Goal: Transaction & Acquisition: Purchase product/service

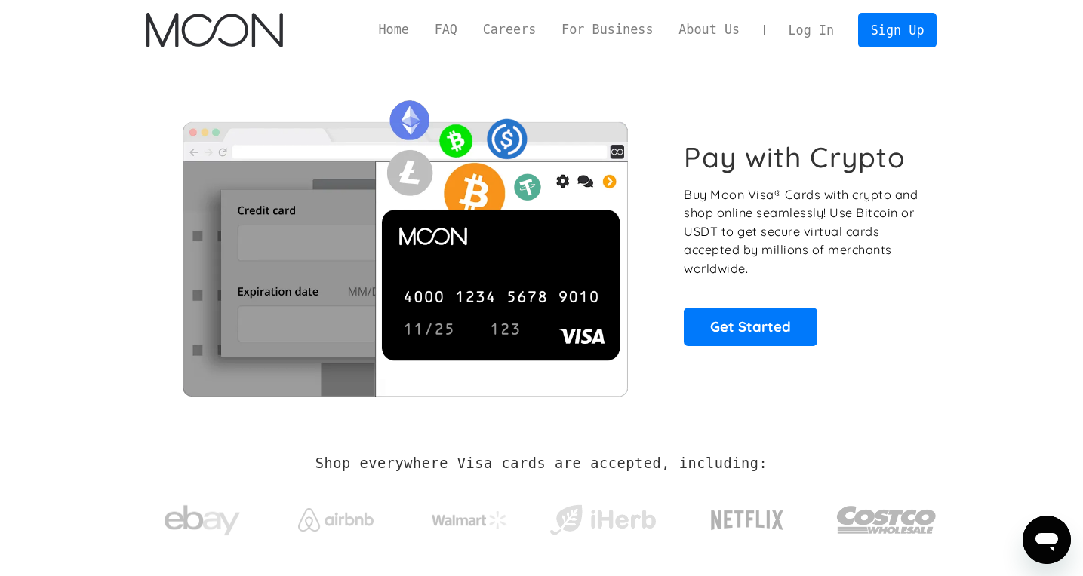
click at [816, 27] on link "Log In" at bounding box center [811, 30] width 71 height 33
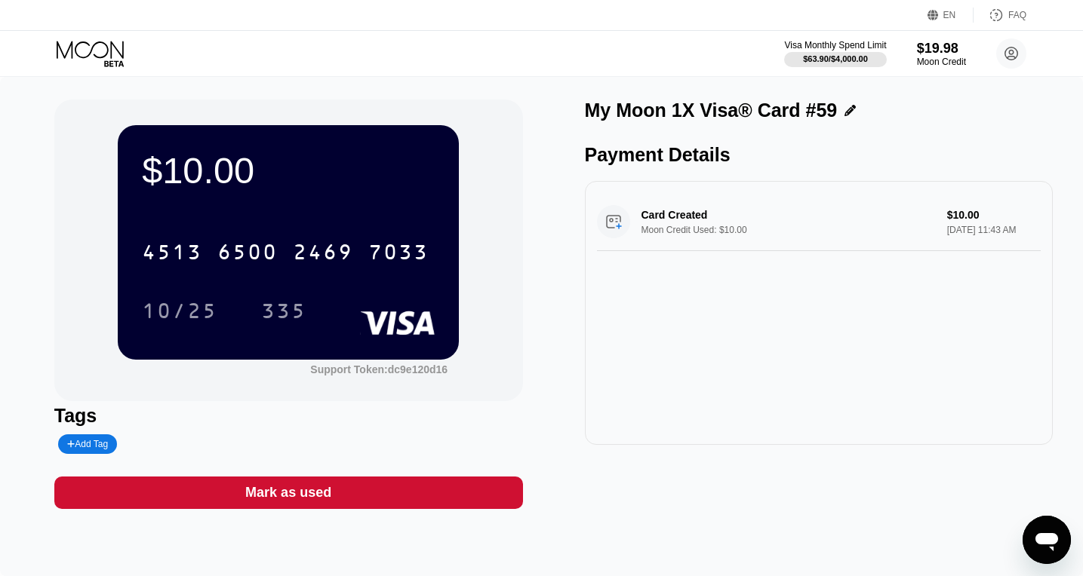
click at [97, 54] on icon at bounding box center [92, 54] width 70 height 26
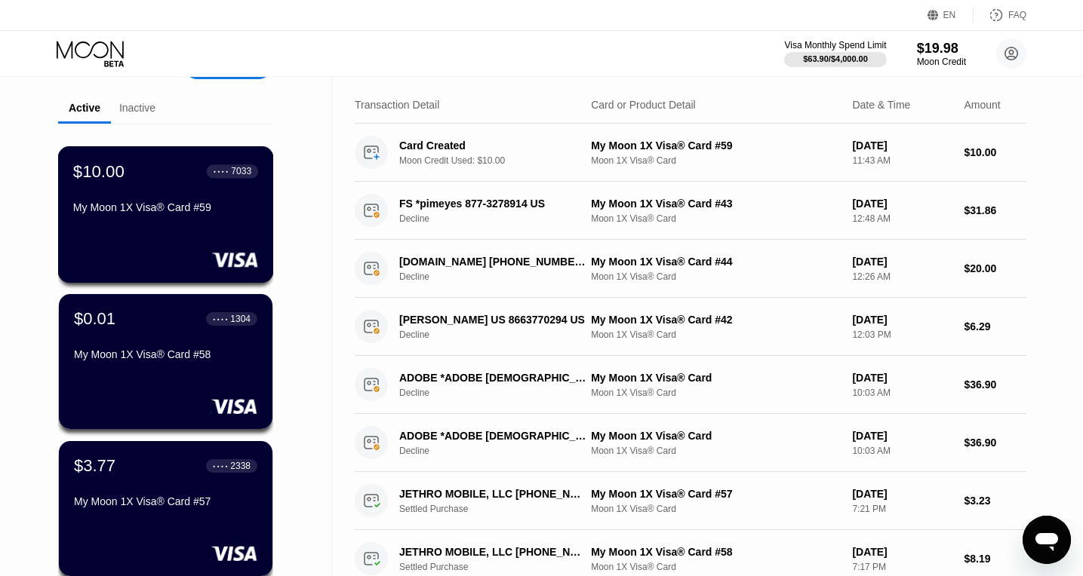
scroll to position [48, 0]
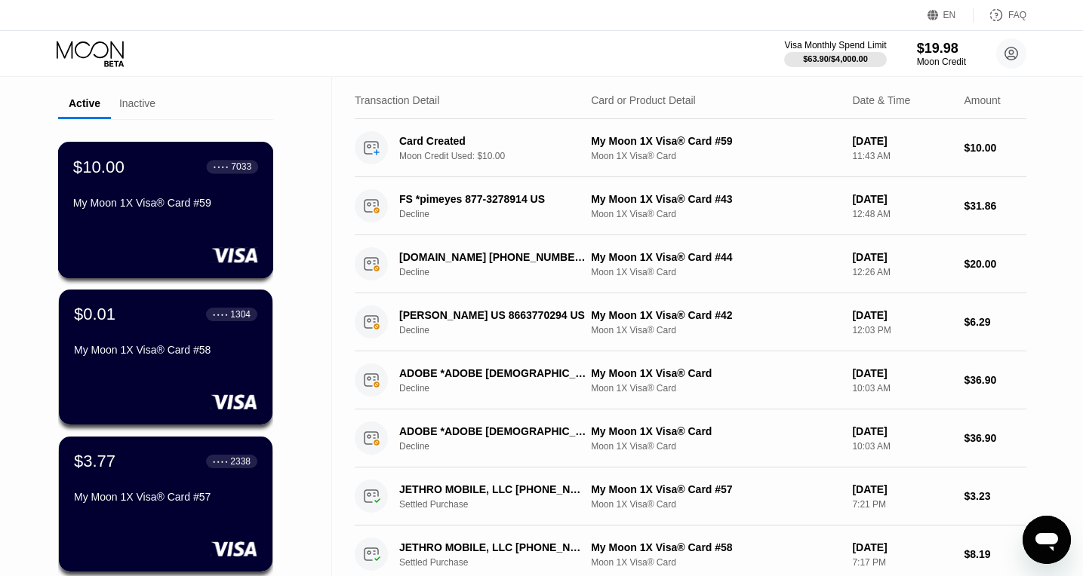
click at [122, 220] on div "$10.00 ● ● ● ● 7033 My Moon 1X Visa® Card #59" at bounding box center [166, 210] width 216 height 137
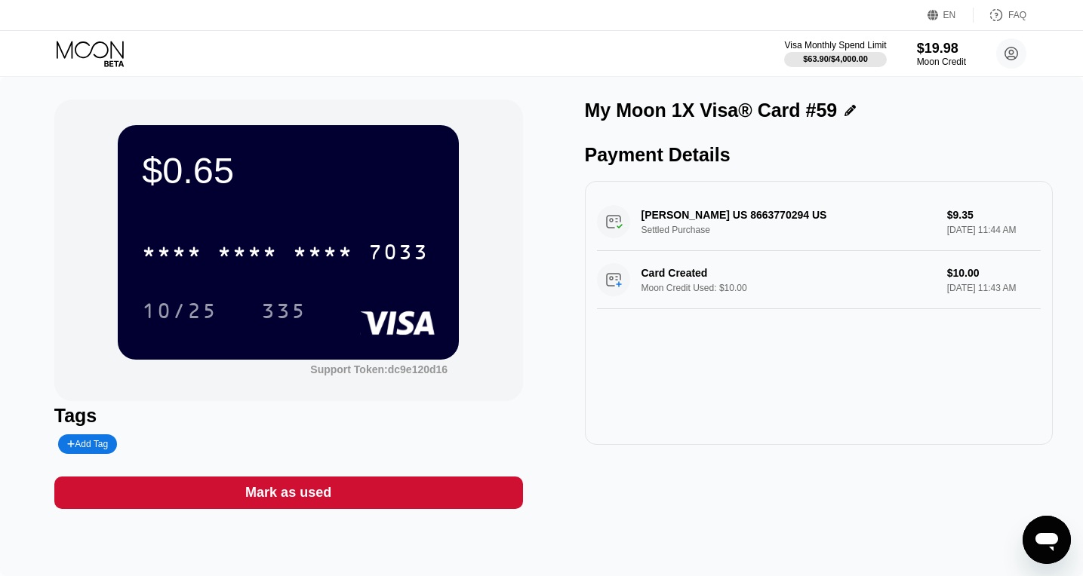
click at [92, 56] on icon at bounding box center [92, 54] width 70 height 26
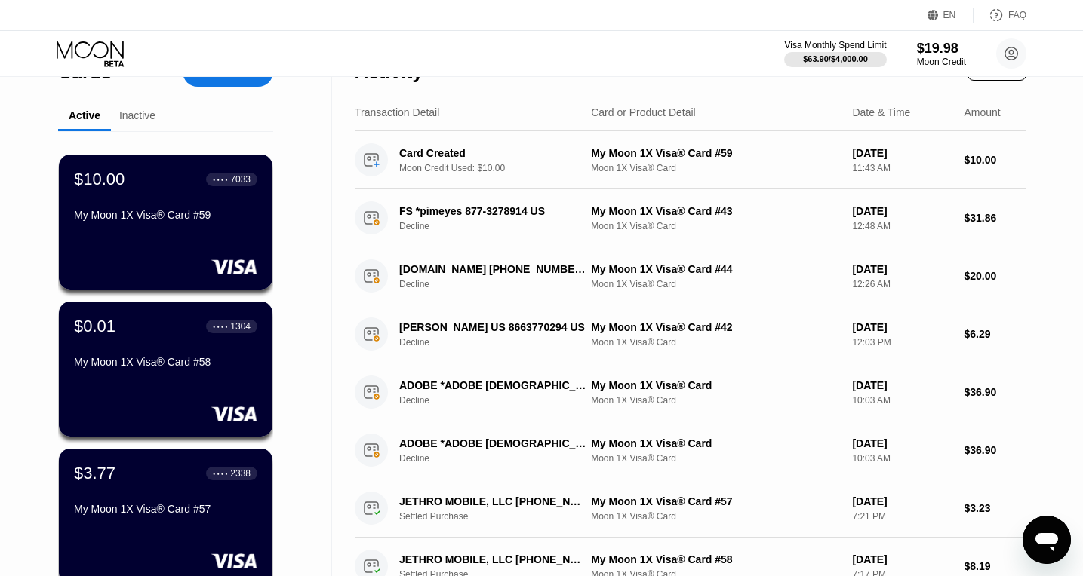
scroll to position [41, 0]
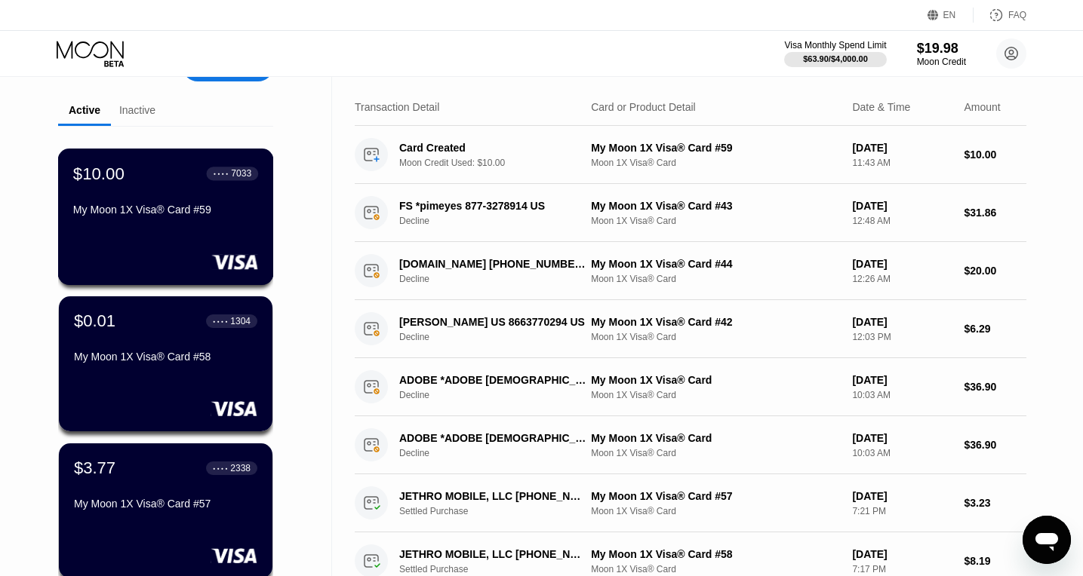
click at [114, 168] on div "$10.00" at bounding box center [98, 174] width 51 height 20
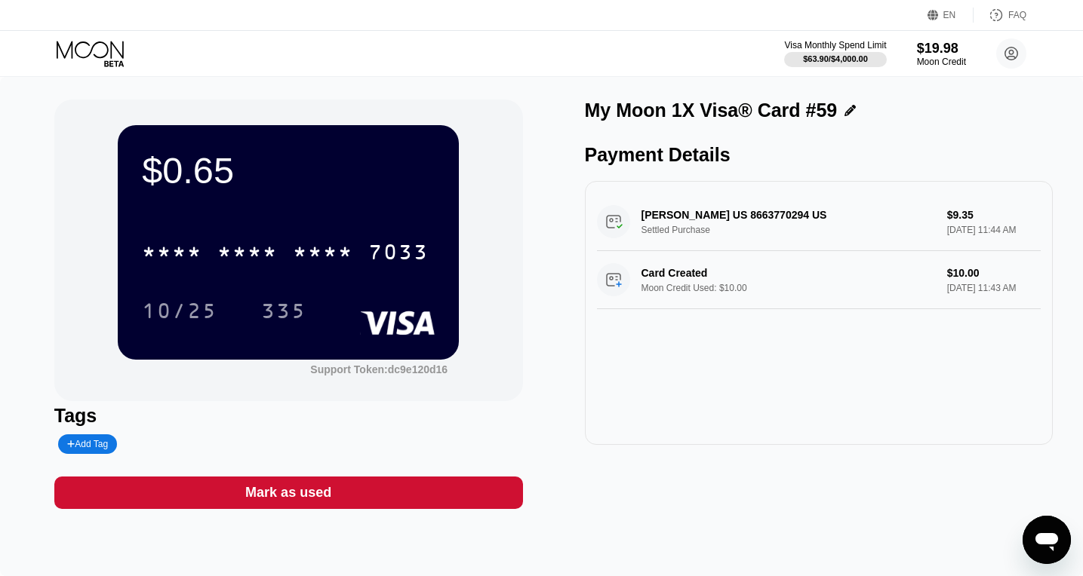
click at [92, 50] on icon at bounding box center [90, 49] width 67 height 17
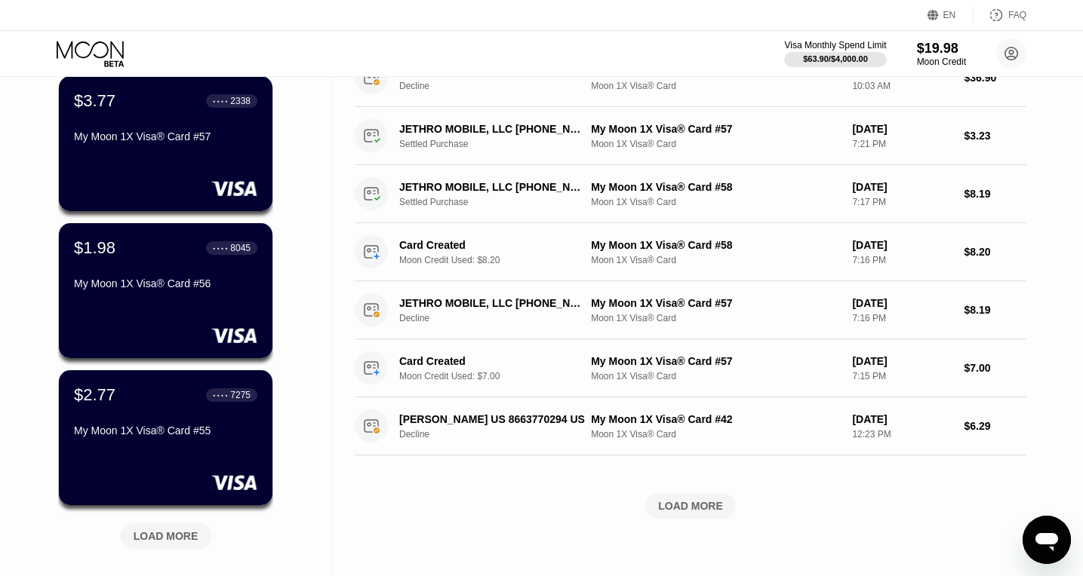
scroll to position [644, 0]
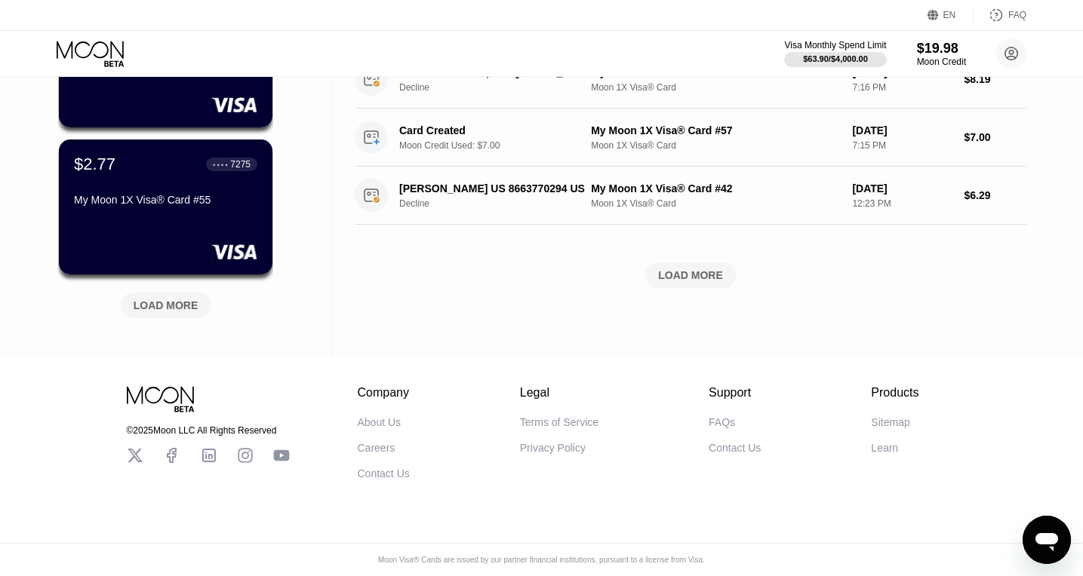
click at [152, 300] on div "LOAD MORE" at bounding box center [166, 306] width 65 height 14
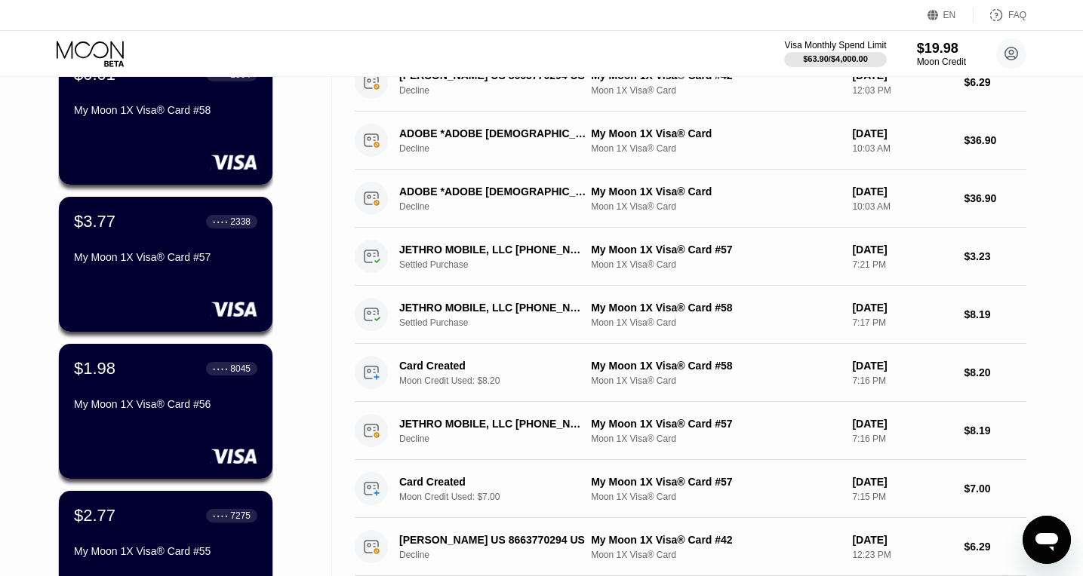
scroll to position [0, 0]
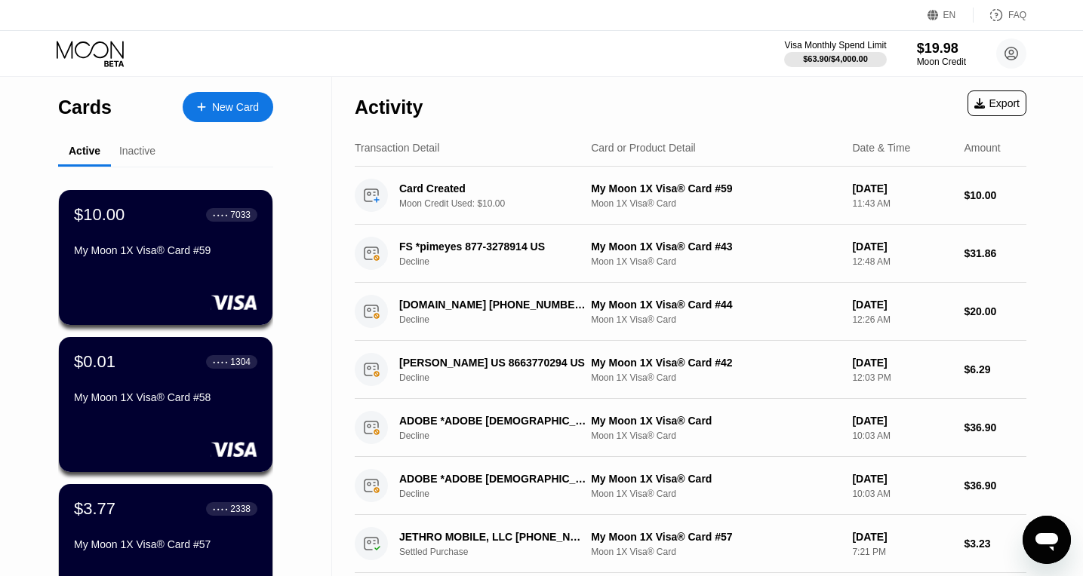
click at [212, 96] on div "New Card" at bounding box center [228, 107] width 91 height 30
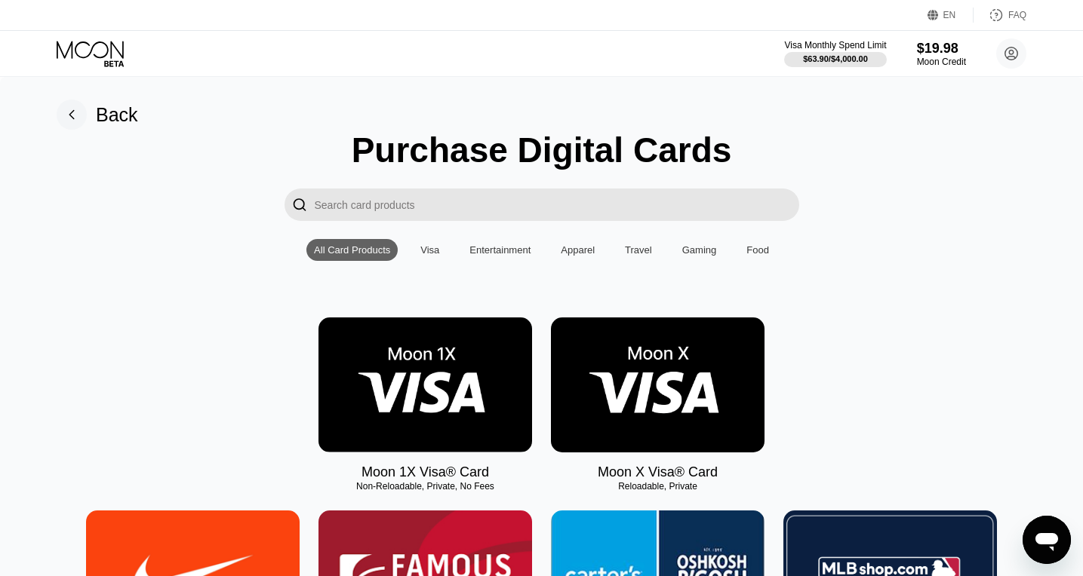
click at [462, 358] on img at bounding box center [425, 385] width 214 height 135
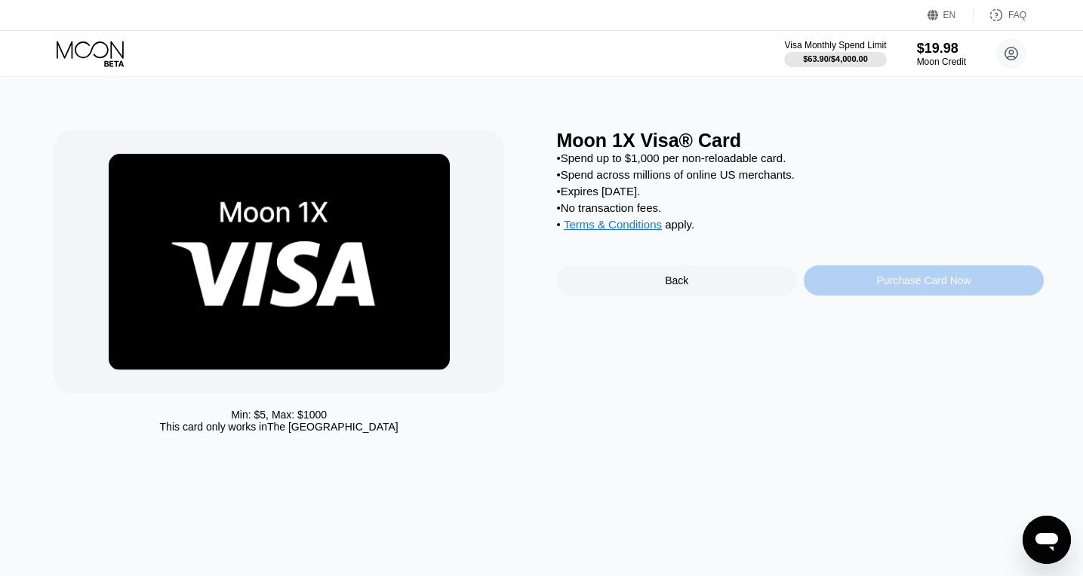
click at [870, 296] on div "Purchase Card Now" at bounding box center [924, 281] width 240 height 30
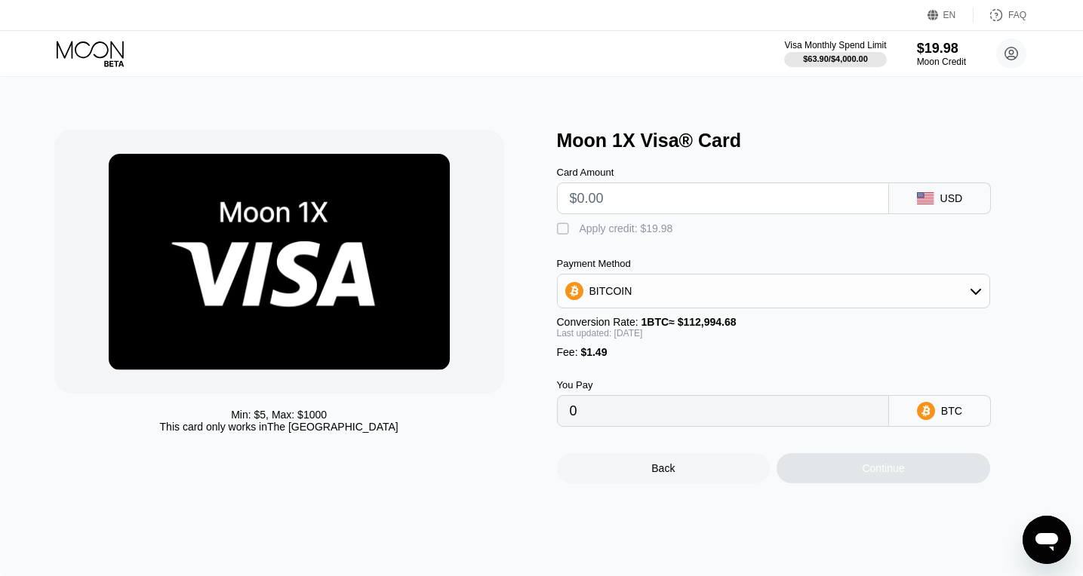
click at [585, 196] on input "text" at bounding box center [723, 198] width 306 height 30
type input "$8"
type input "0.00008530"
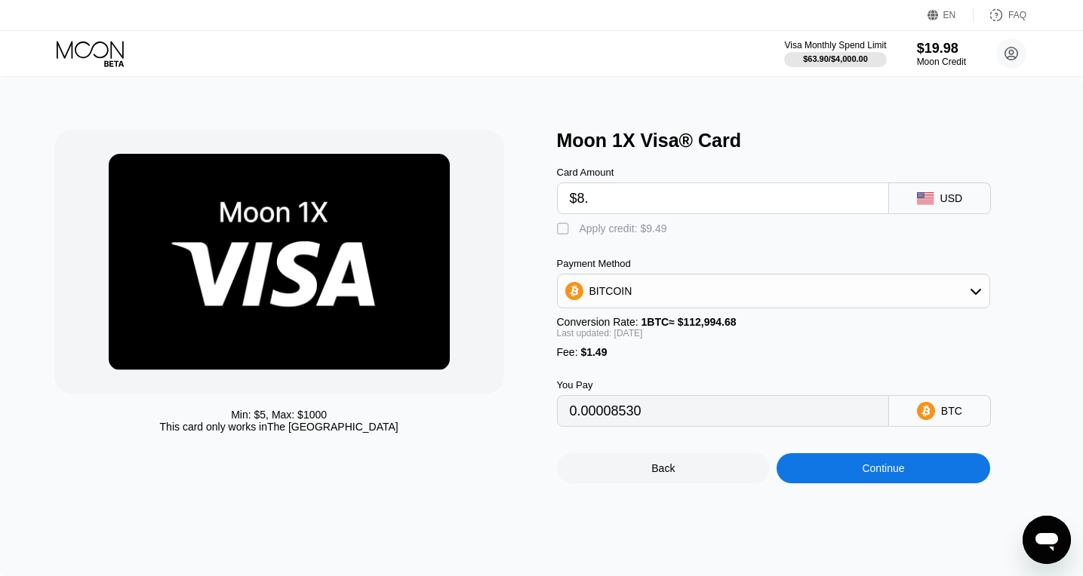
type input "$8.3"
type input "0.00008799"
type input "$8.3"
click at [576, 226] on div " Apply credit: $9.79" at bounding box center [616, 229] width 118 height 15
type input "0"
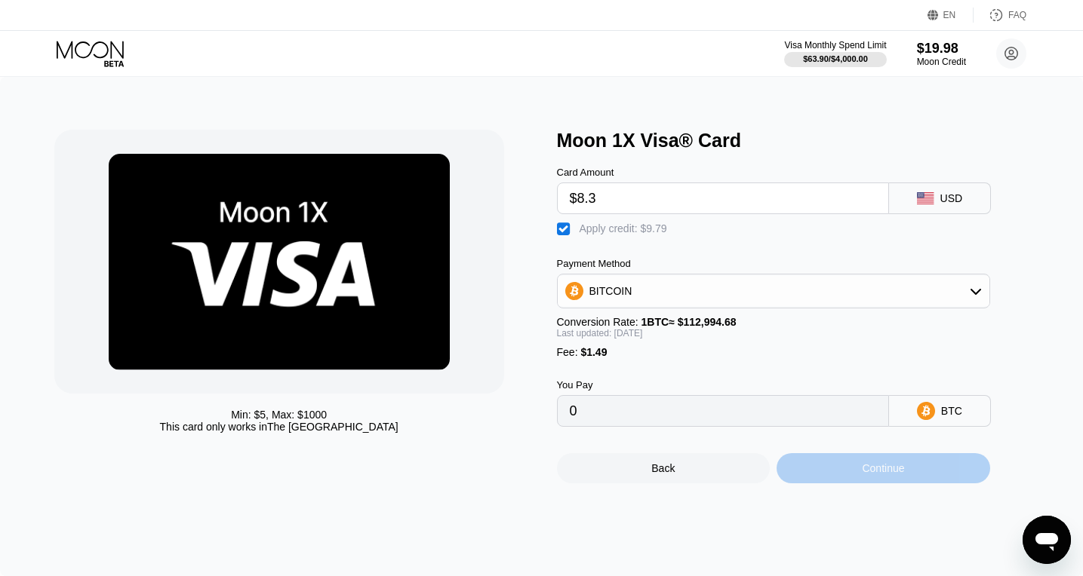
click at [873, 475] on div "Continue" at bounding box center [883, 469] width 42 height 12
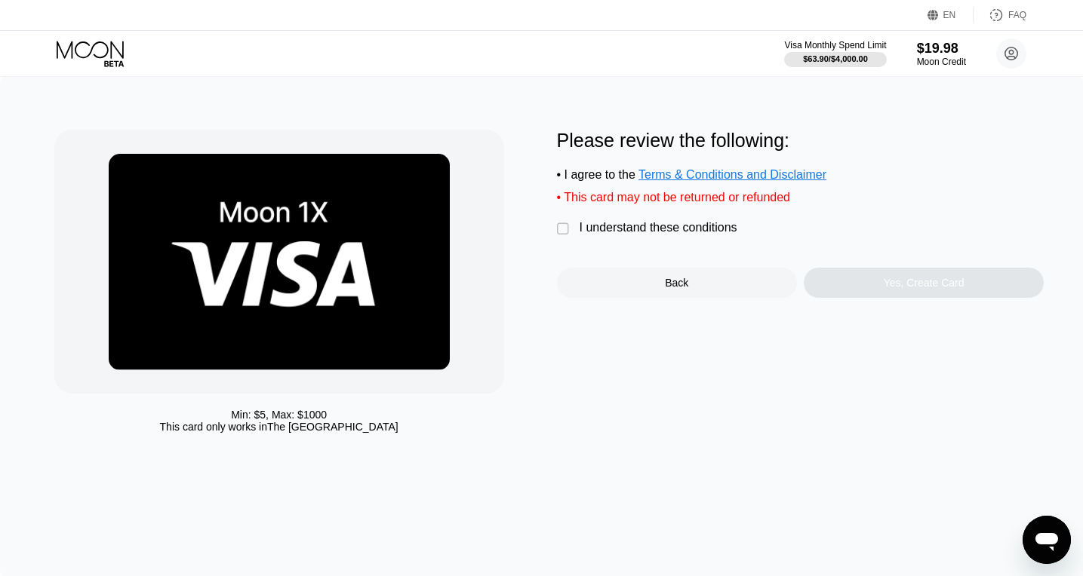
click at [568, 230] on div "" at bounding box center [564, 229] width 15 height 15
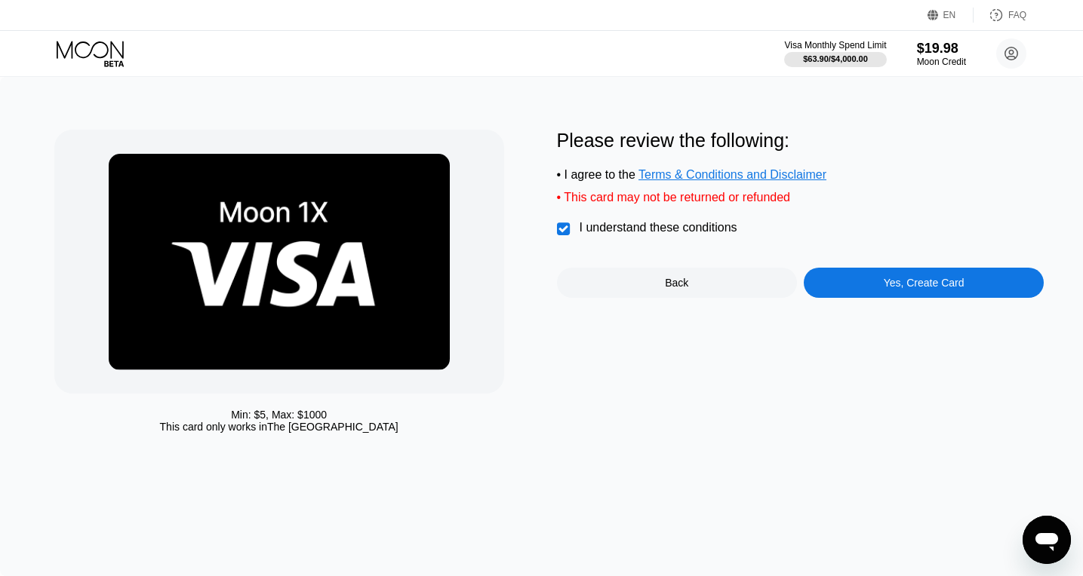
click at [909, 283] on div "Yes, Create Card" at bounding box center [924, 283] width 81 height 12
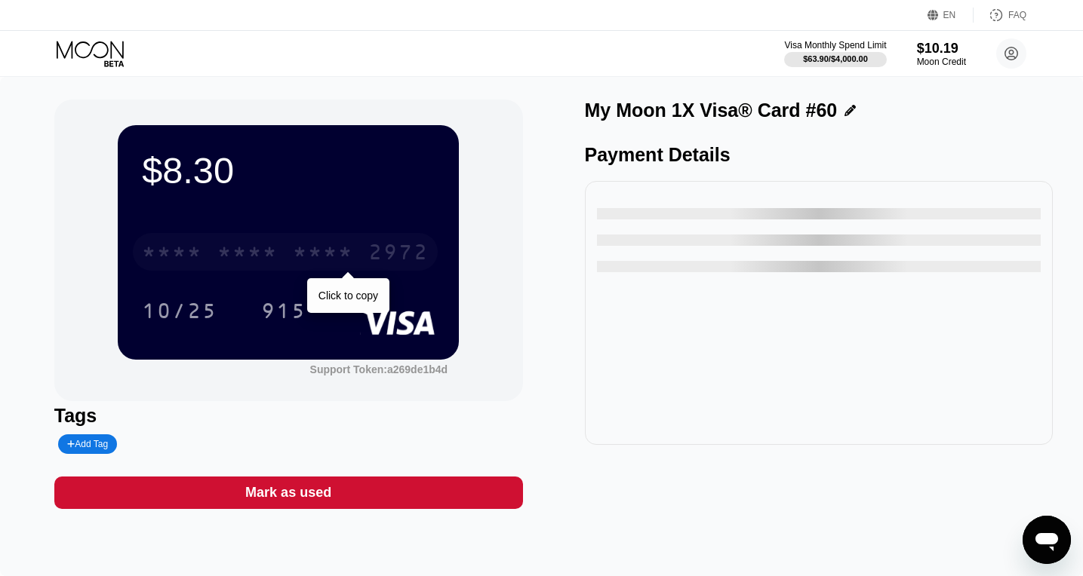
click at [367, 235] on div "* * * * * * * * * * * * 2972" at bounding box center [285, 252] width 305 height 38
